Goal: Task Accomplishment & Management: Use online tool/utility

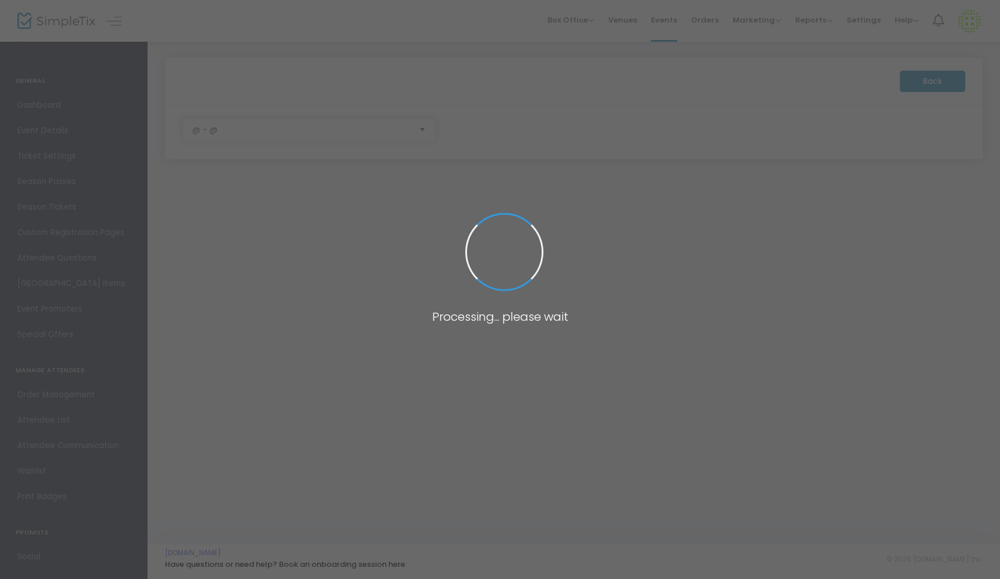
click at [265, 413] on body "Processing... please wait Box Office Sell Tickets Bookings Sell Season Pass Ven…" at bounding box center [500, 289] width 1000 height 579
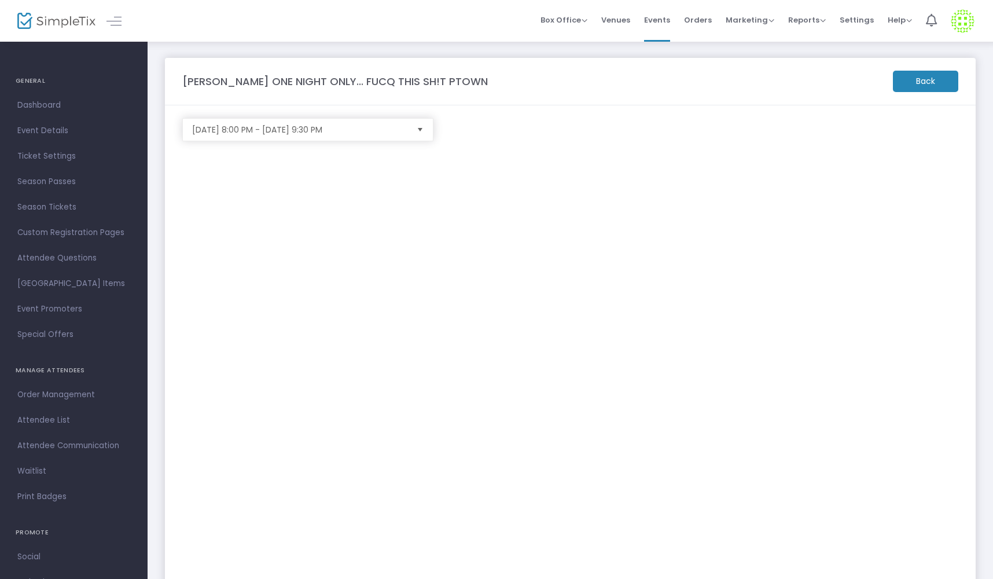
click at [927, 79] on m-button "Back" at bounding box center [925, 81] width 65 height 21
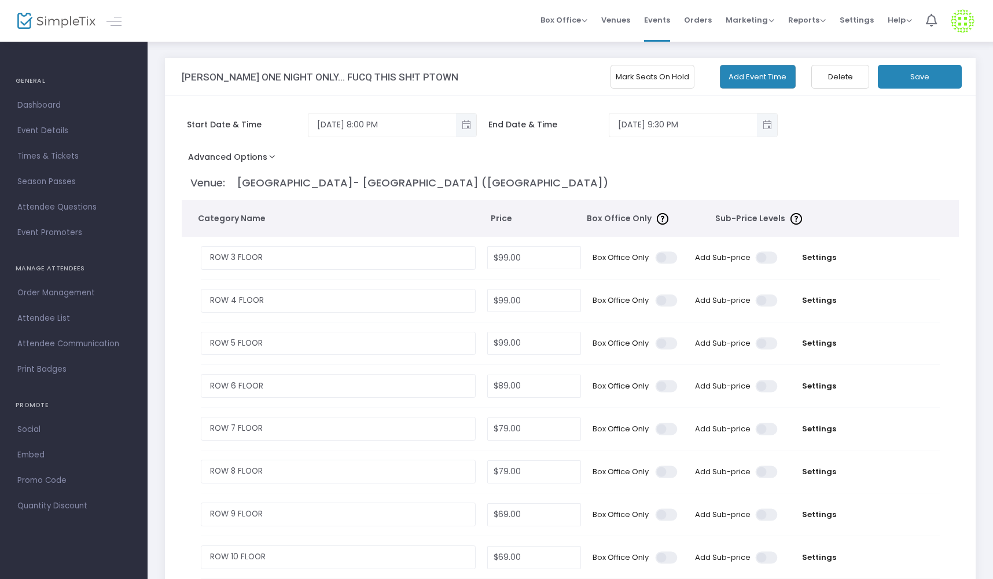
click at [631, 75] on button "Mark Seats On Hold" at bounding box center [653, 77] width 84 height 24
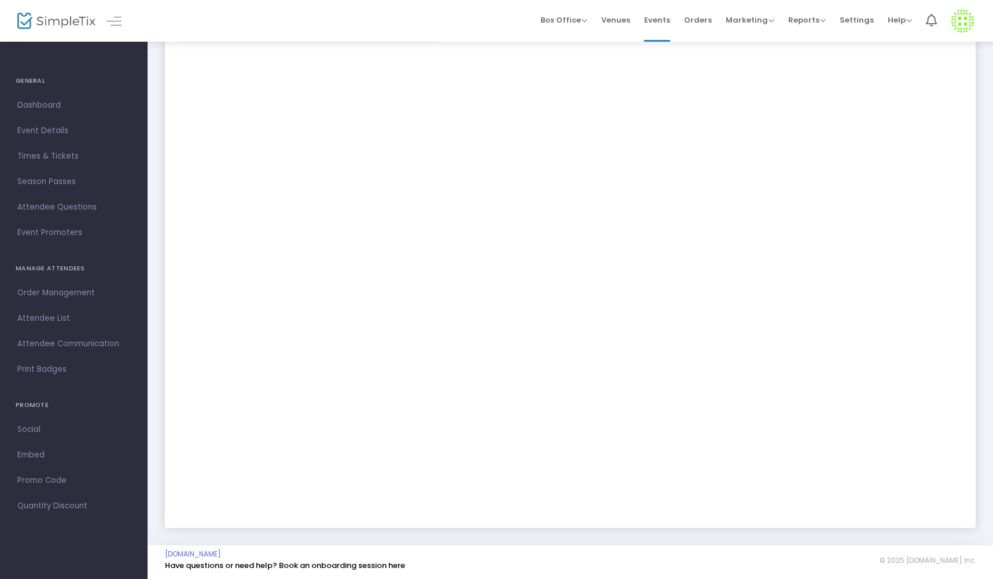
scroll to position [103, 0]
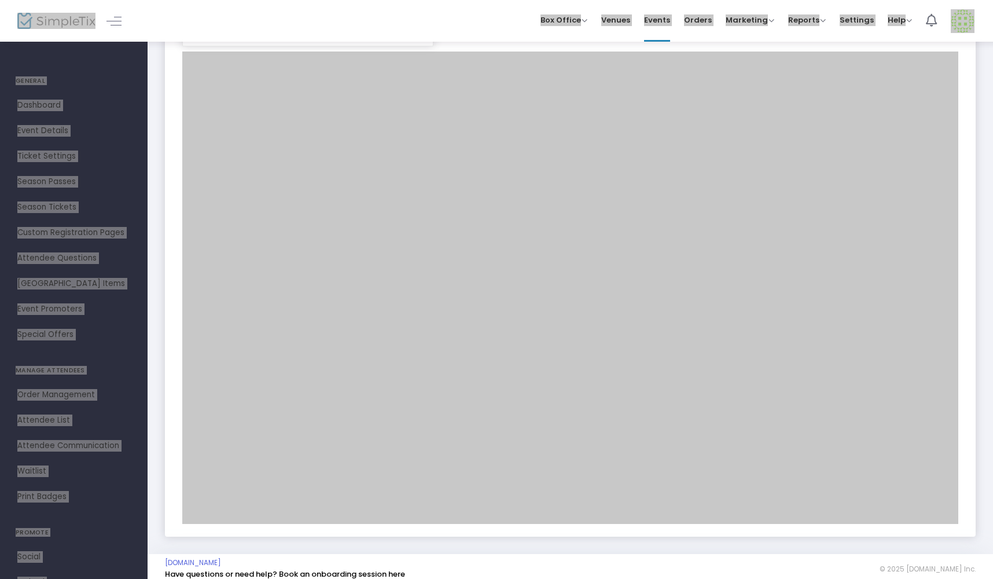
scroll to position [93, 0]
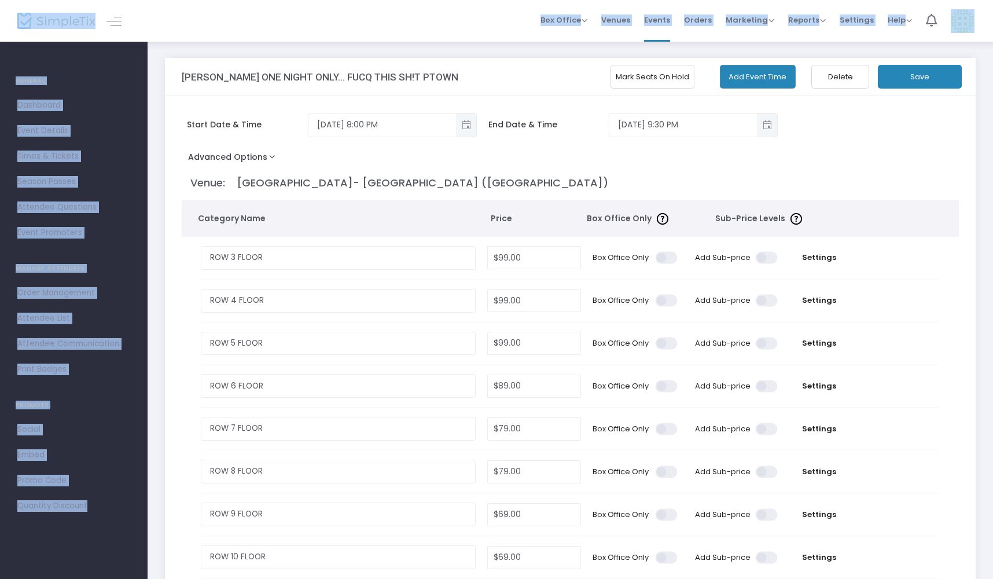
click at [644, 80] on button "Mark Seats On Hold" at bounding box center [653, 77] width 84 height 24
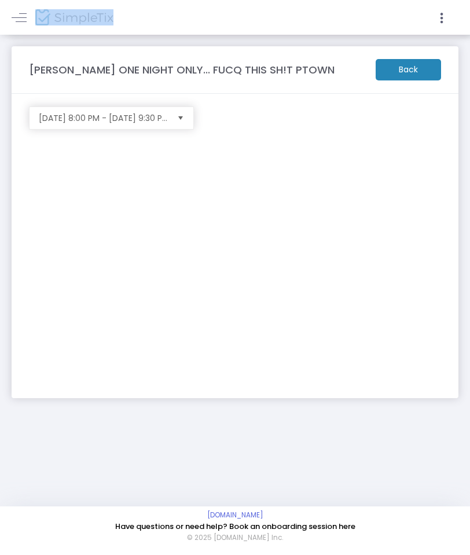
click at [211, 113] on div "[DATE] 8:00 PM - [DATE] 9:30 PM" at bounding box center [235, 120] width 424 height 28
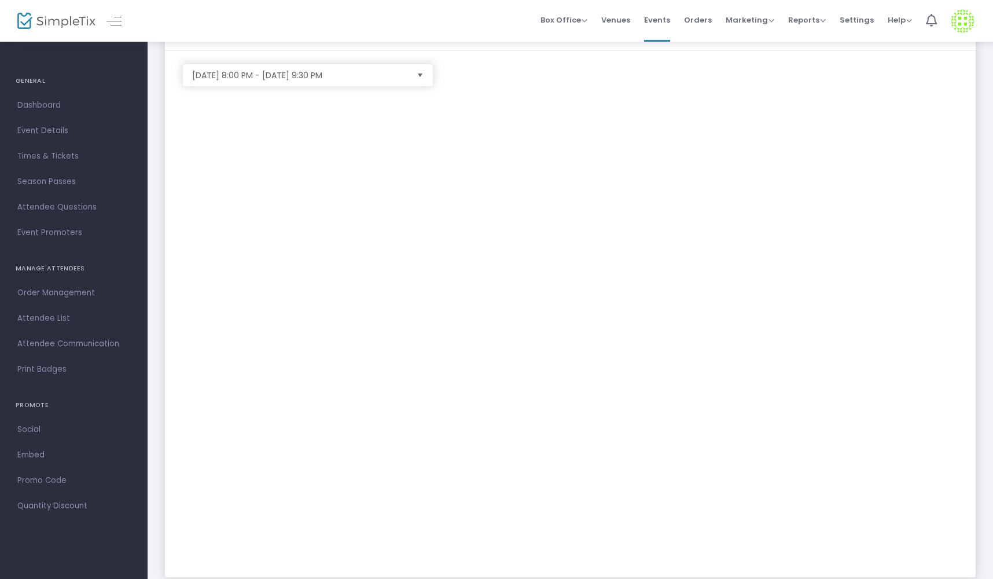
scroll to position [57, 0]
click at [664, 21] on span "Events" at bounding box center [657, 20] width 26 height 30
